Goal: Task Accomplishment & Management: Use online tool/utility

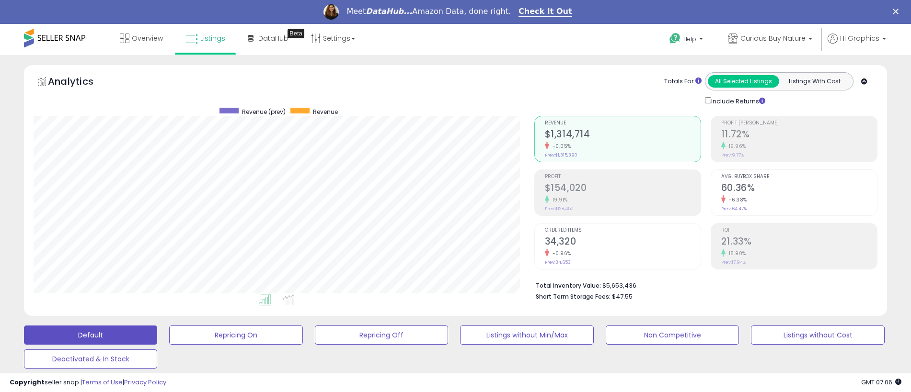
scroll to position [196, 501]
click at [775, 38] on span "Curious Buy Nature" at bounding box center [772, 39] width 65 height 10
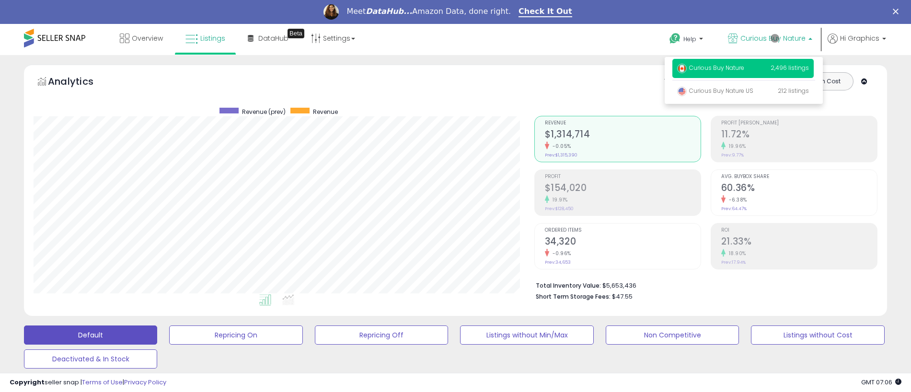
click at [745, 69] on p "Curious Buy Nature 2,496 listings" at bounding box center [742, 68] width 141 height 19
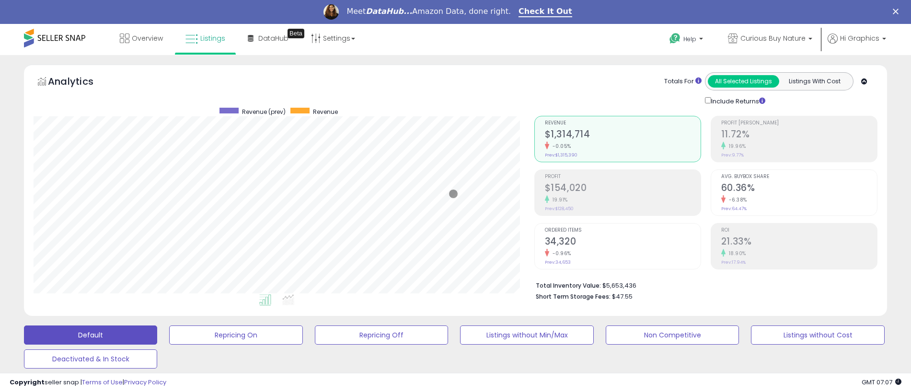
scroll to position [263, 0]
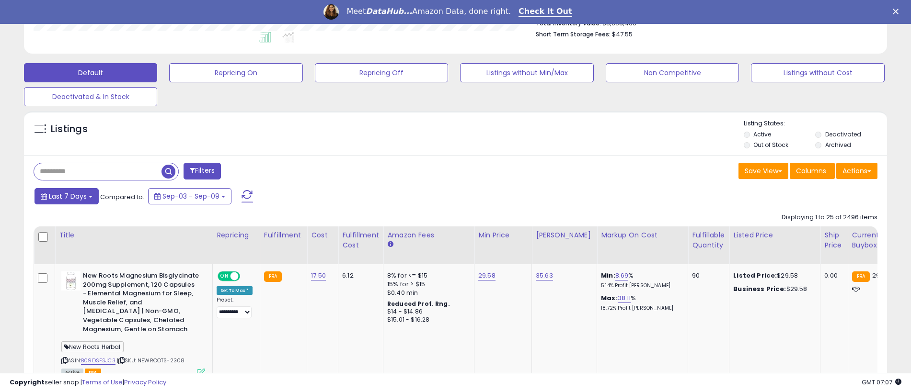
click at [66, 196] on span "Last 7 Days" at bounding box center [68, 197] width 38 height 10
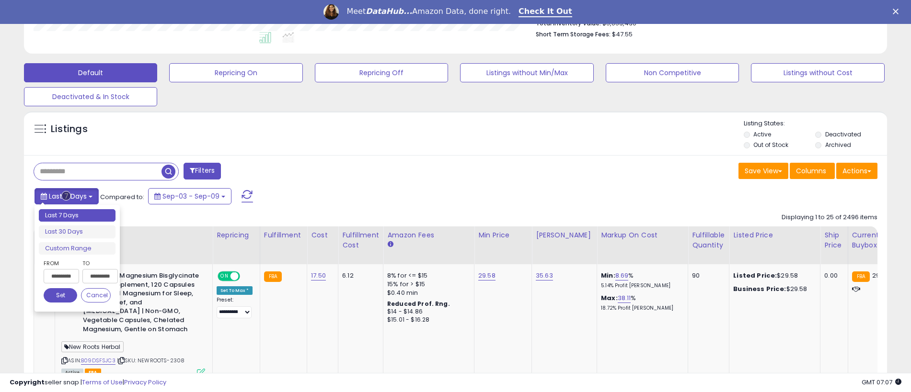
type input "**********"
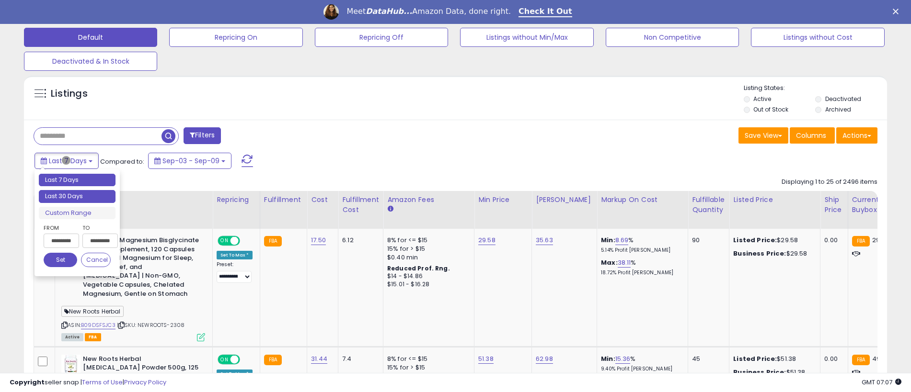
click at [77, 196] on li "Last 30 Days" at bounding box center [77, 196] width 77 height 13
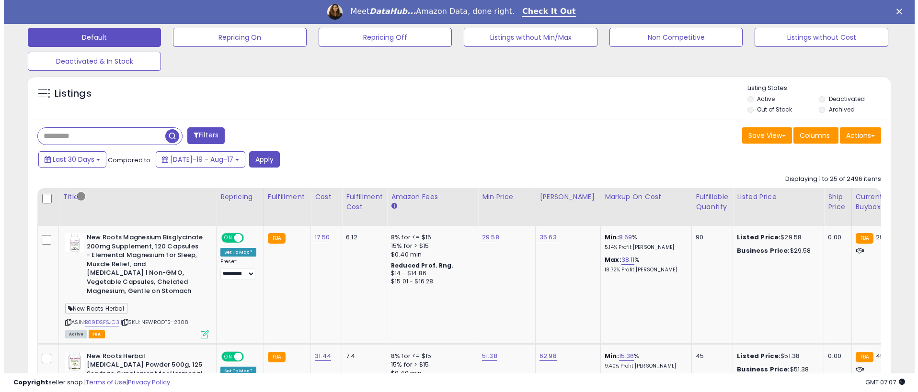
scroll to position [237, 0]
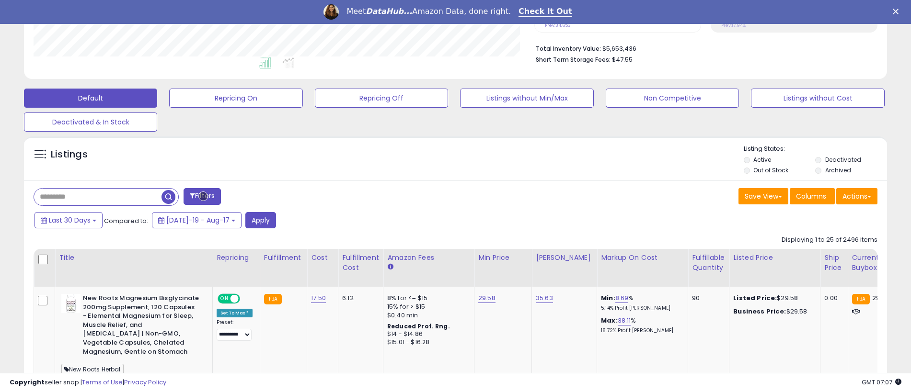
click at [203, 196] on button "Filters" at bounding box center [202, 196] width 37 height 17
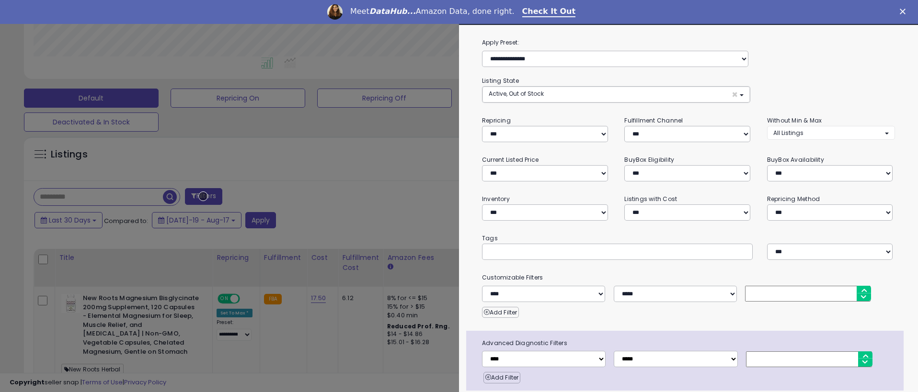
scroll to position [38, 0]
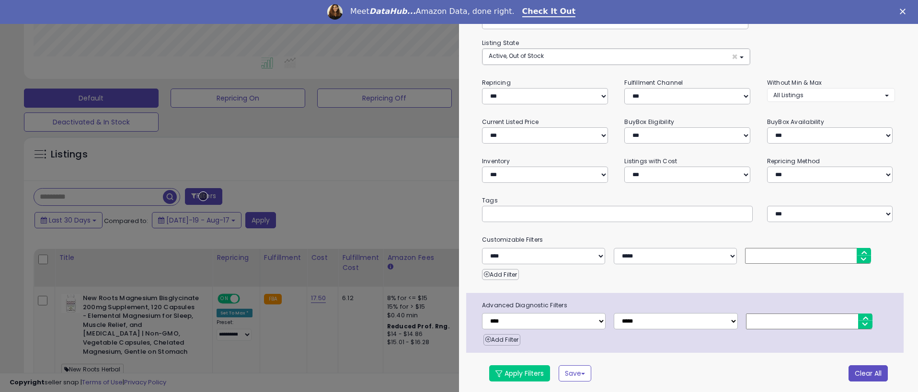
click at [861, 372] on button "Clear All" at bounding box center [868, 374] width 39 height 16
select select "*"
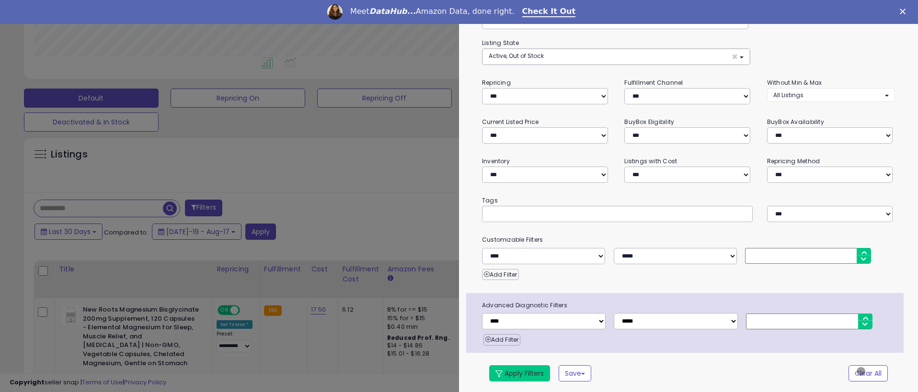
click at [519, 372] on button "Apply Filters" at bounding box center [519, 374] width 61 height 16
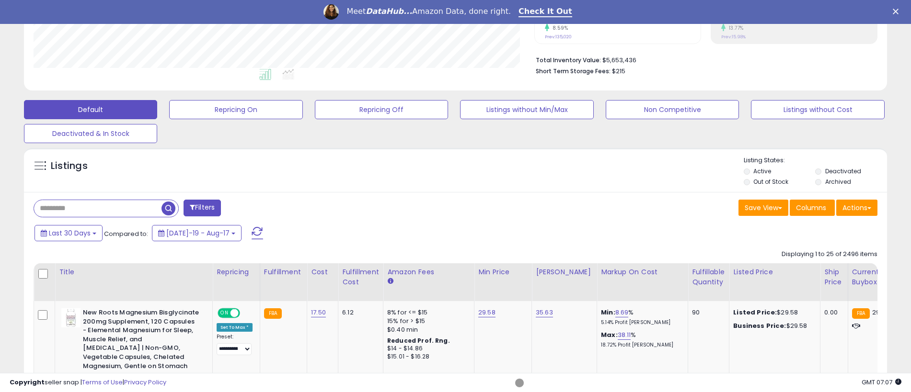
scroll to position [237, 0]
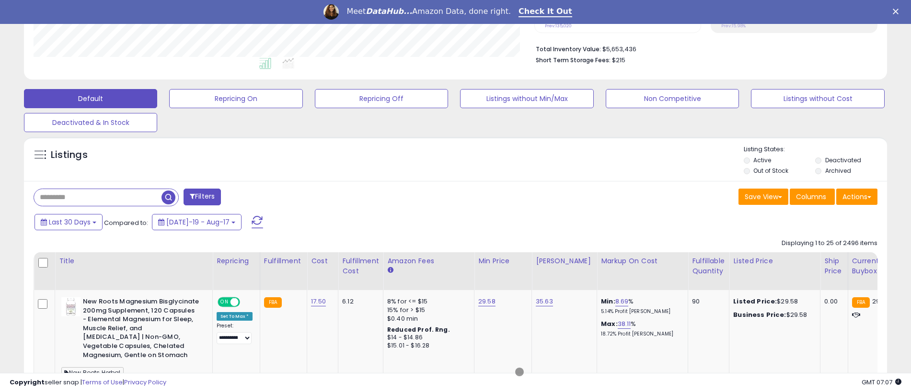
click at [169, 196] on span "button" at bounding box center [168, 198] width 14 height 14
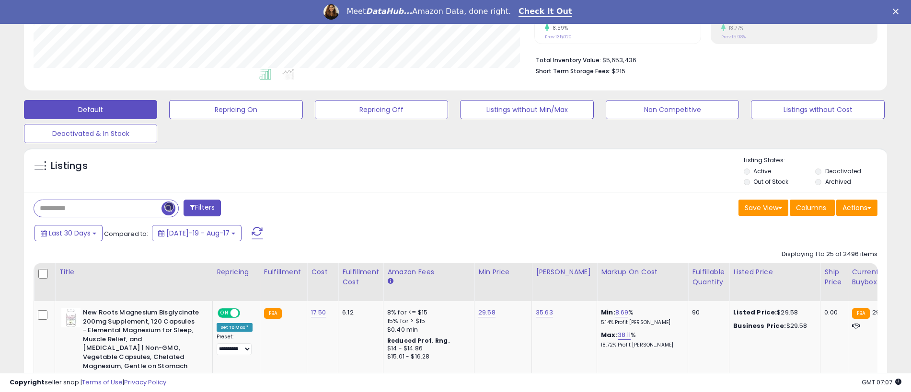
scroll to position [237, 0]
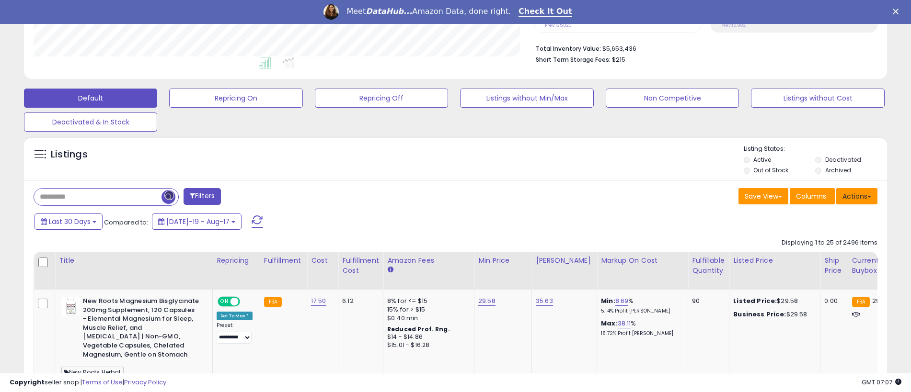
click at [857, 196] on button "Actions" at bounding box center [856, 196] width 41 height 16
click at [817, 257] on link "Export All Columns" at bounding box center [817, 257] width 105 height 15
